Goal: Task Accomplishment & Management: Complete application form

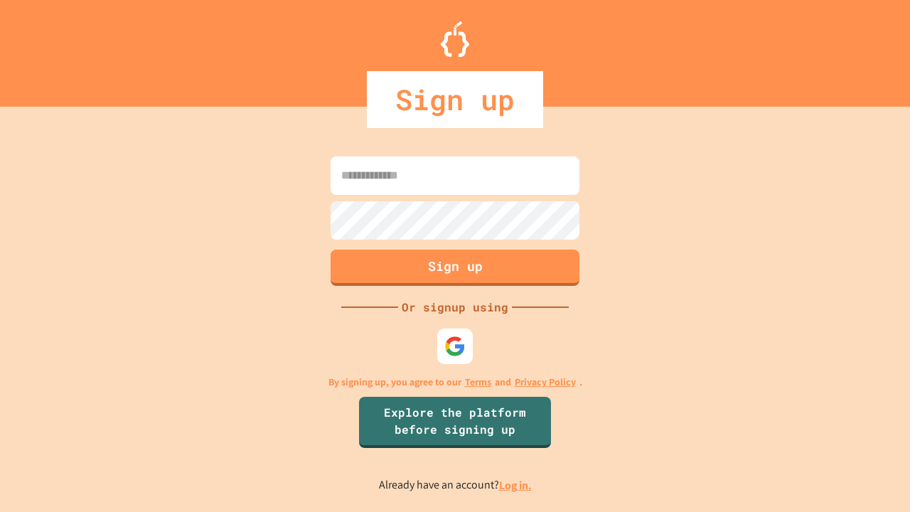
click at [516, 485] on link "Log in." at bounding box center [515, 485] width 33 height 15
